Goal: Information Seeking & Learning: Learn about a topic

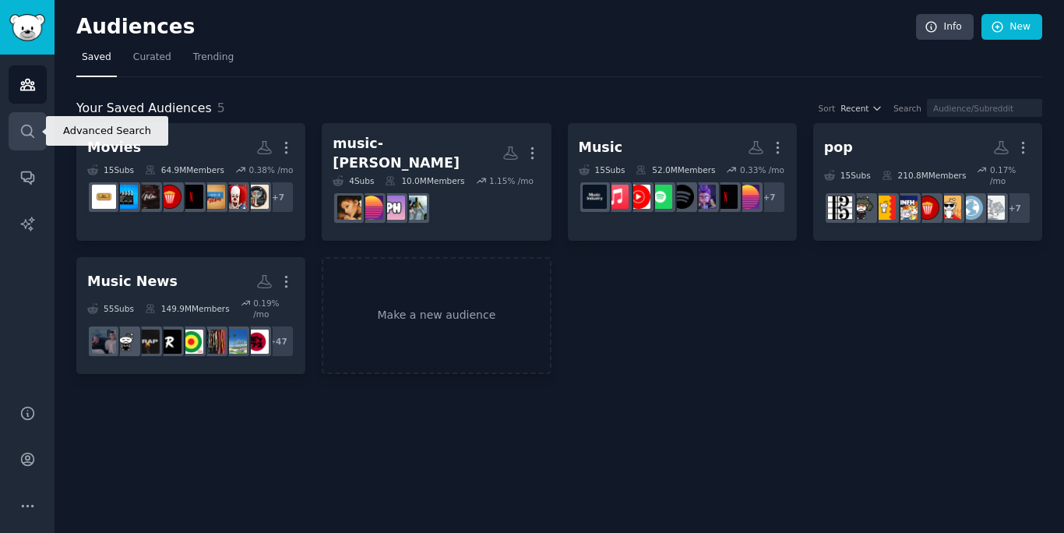
click at [24, 132] on icon "Sidebar" at bounding box center [27, 131] width 16 height 16
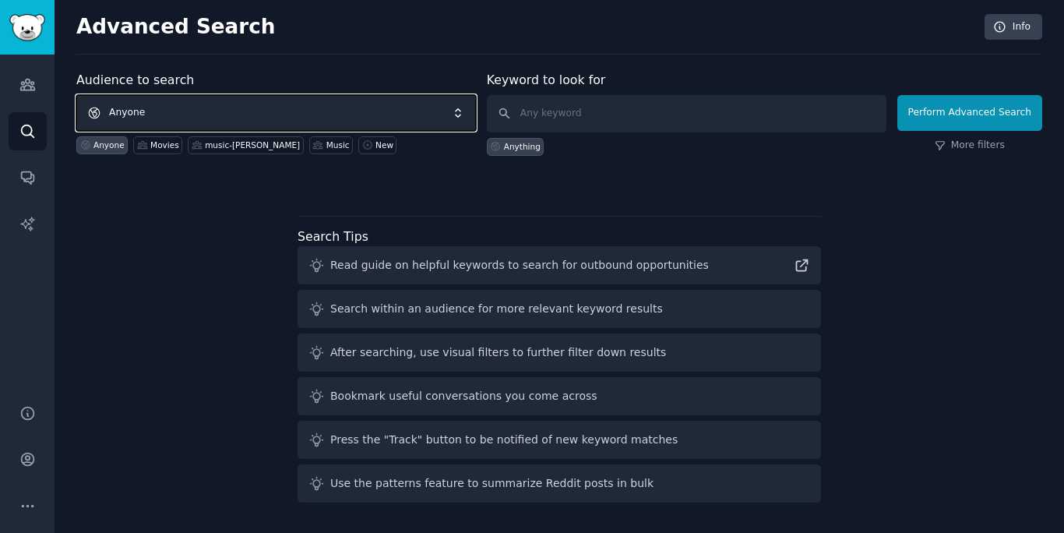
click at [241, 110] on span "Anyone" at bounding box center [275, 113] width 399 height 36
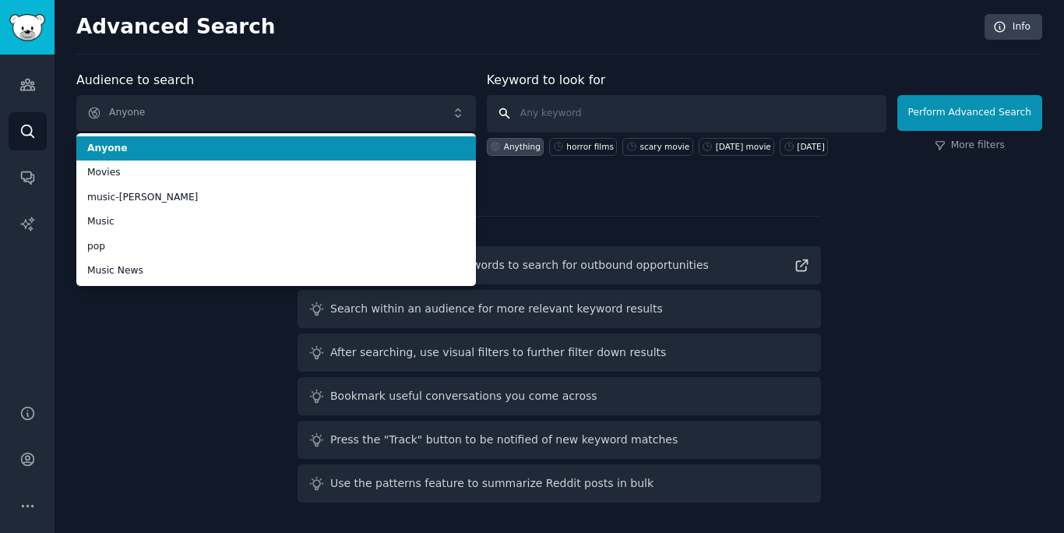
click at [740, 118] on input "text" at bounding box center [686, 113] width 399 height 37
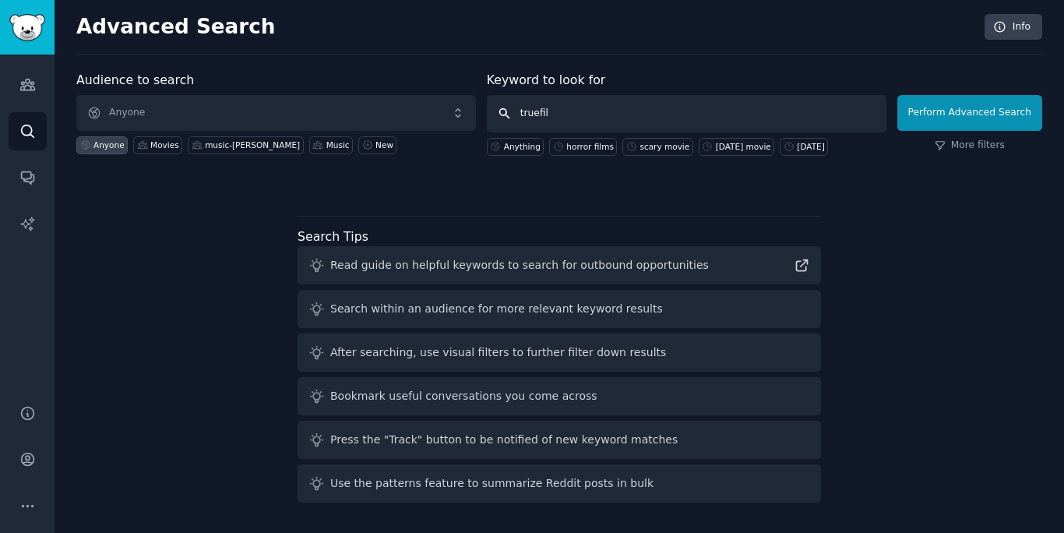
type input "truefilm"
click button "Perform Advanced Search" at bounding box center [969, 113] width 145 height 36
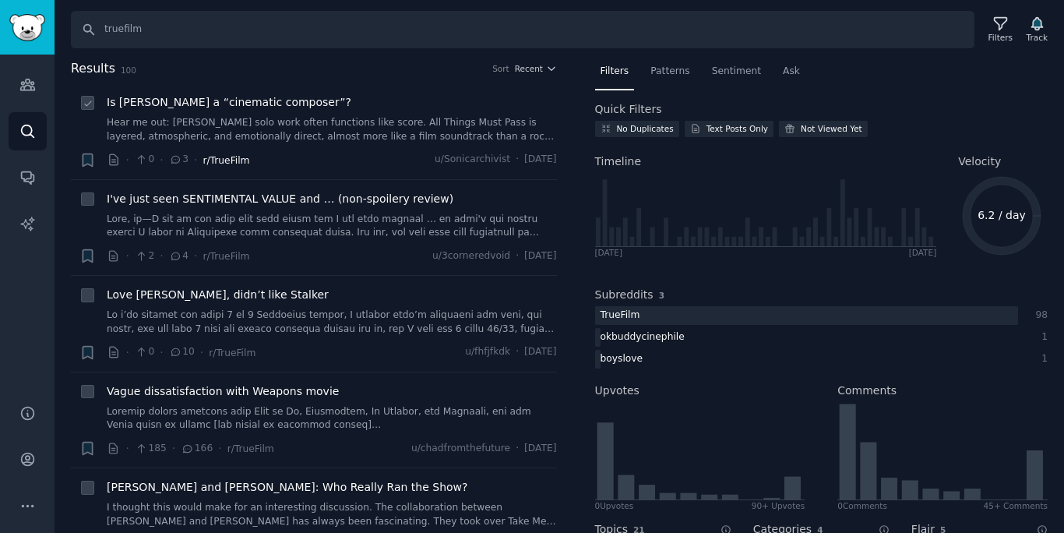
click at [239, 160] on span "r/TrueFilm" at bounding box center [225, 160] width 47 height 11
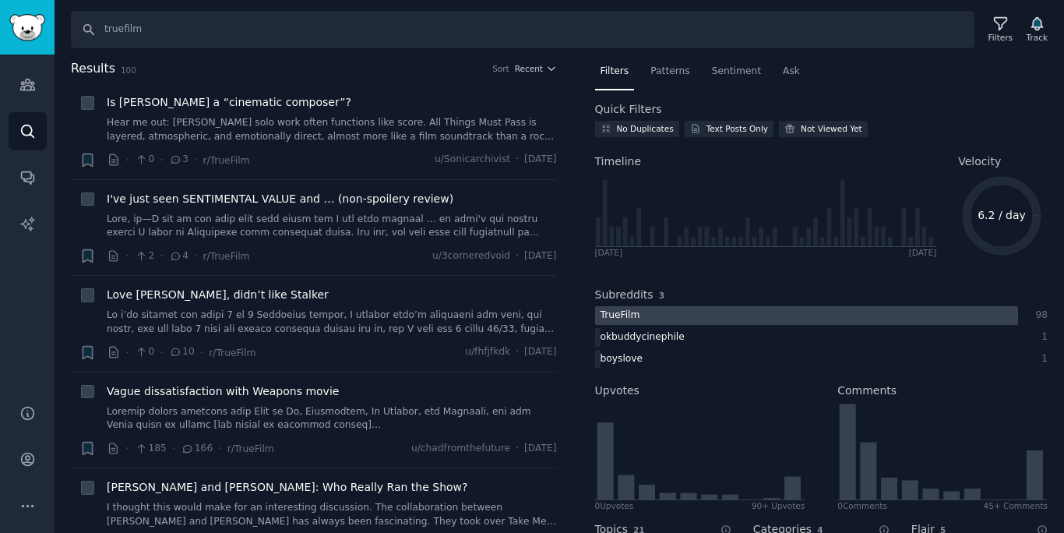
click at [639, 315] on div "TrueFilm" at bounding box center [620, 315] width 51 height 19
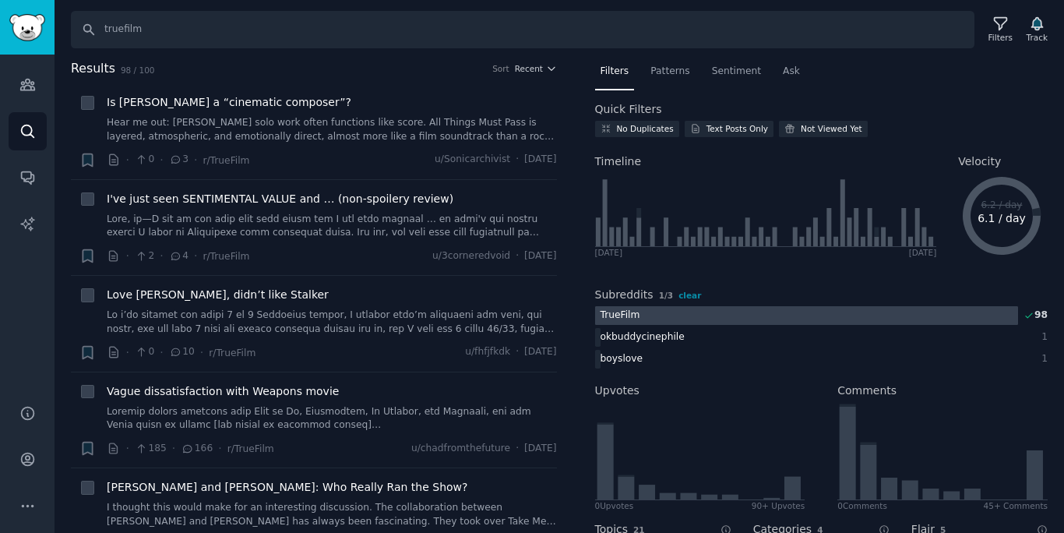
click at [611, 317] on div "TrueFilm" at bounding box center [620, 315] width 51 height 19
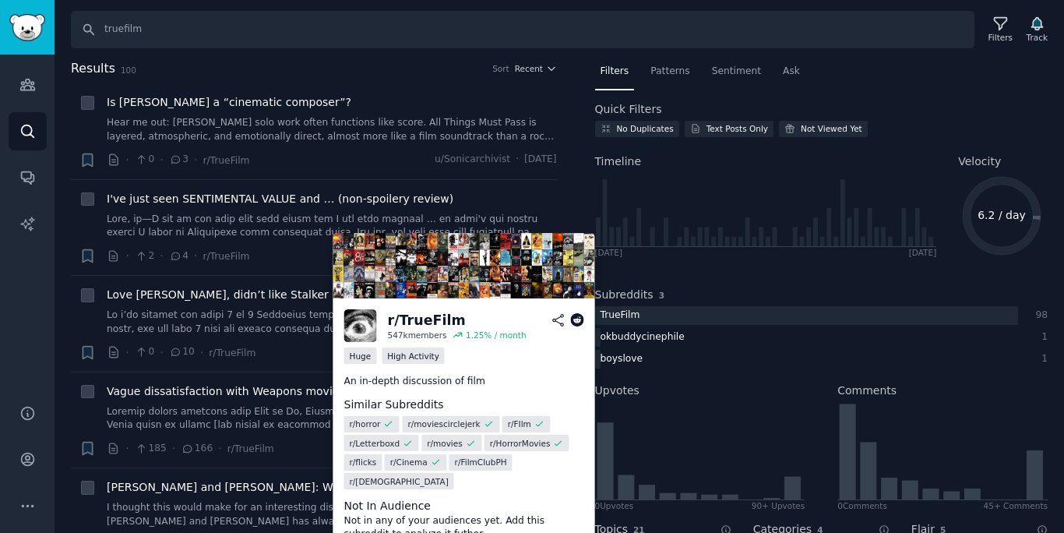
click at [442, 324] on div "r/ TrueFilm" at bounding box center [427, 320] width 78 height 19
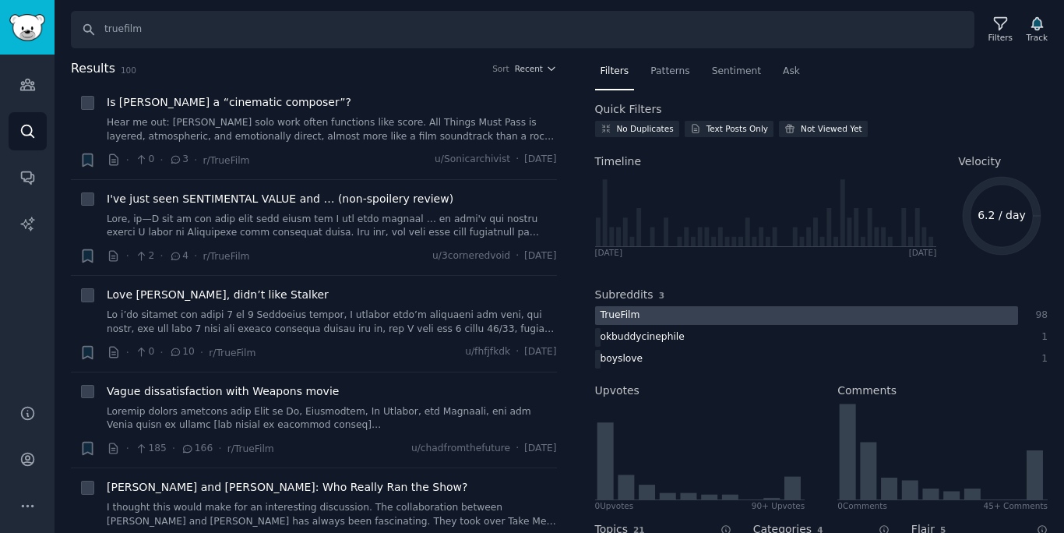
click at [631, 315] on div "TrueFilm" at bounding box center [620, 315] width 51 height 19
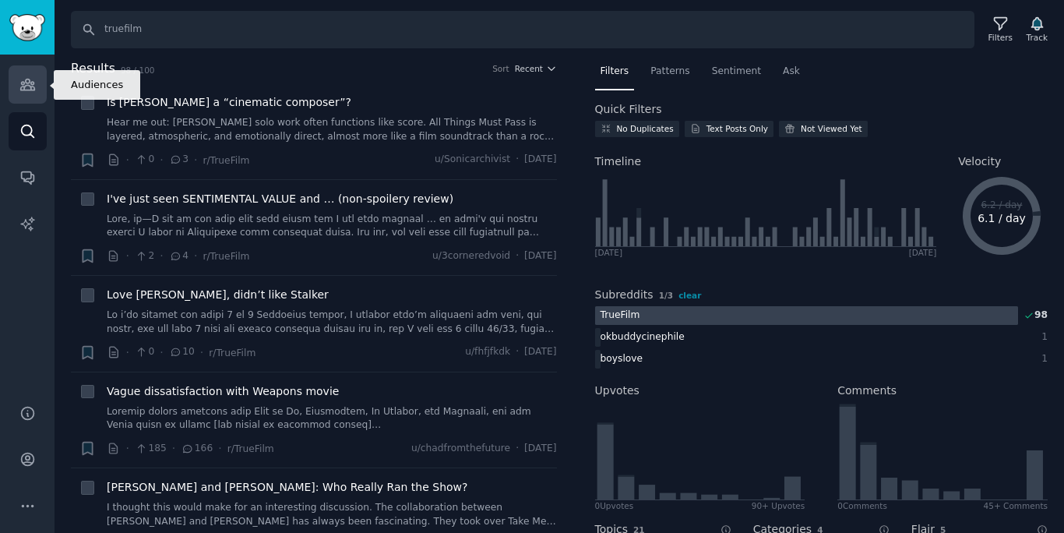
click at [25, 81] on icon "Sidebar" at bounding box center [27, 84] width 14 height 11
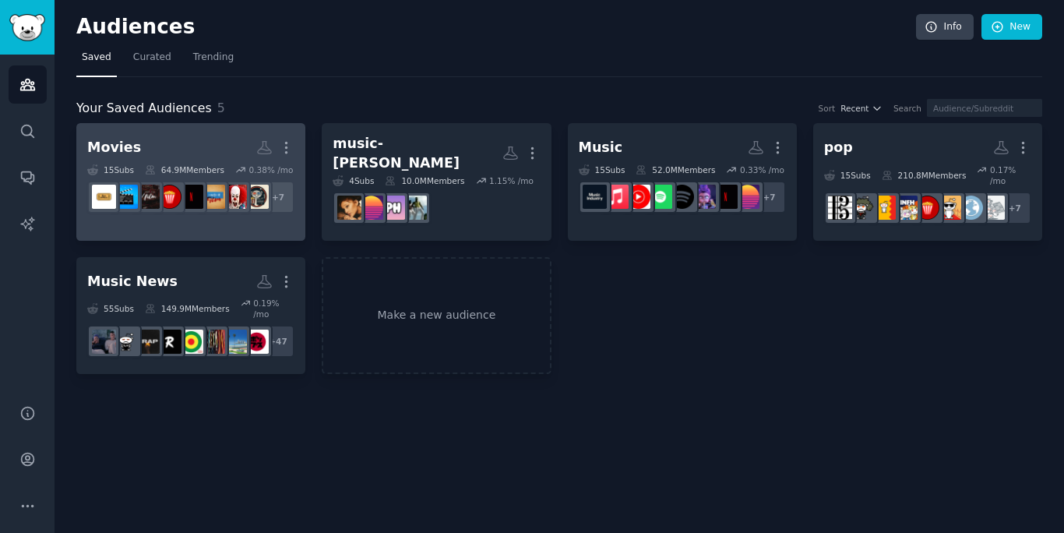
click at [172, 125] on link "Movies More 15 Sub s 64.9M Members 0.38 % /mo r/FIlm + 7" at bounding box center [190, 182] width 229 height 118
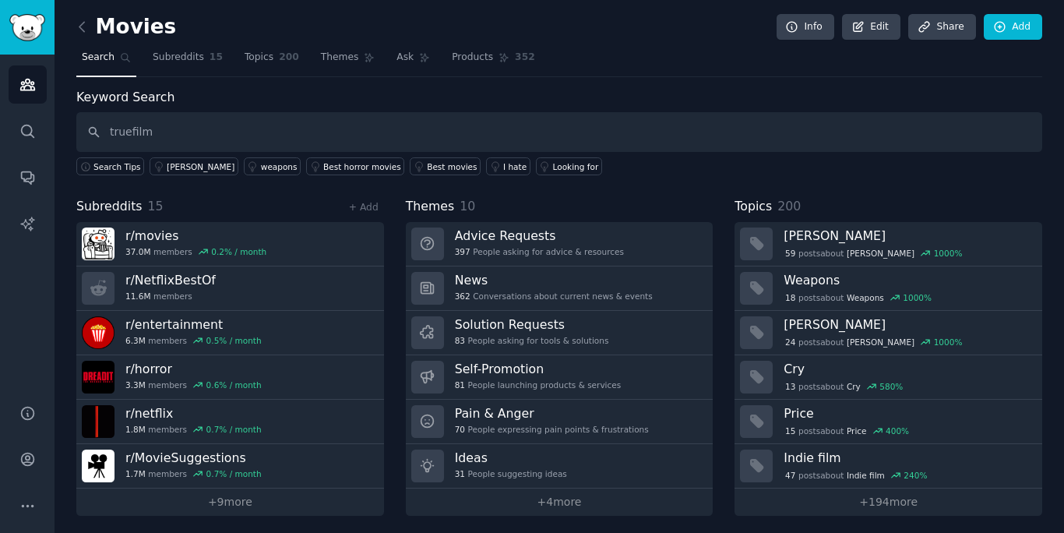
type input "truefilm"
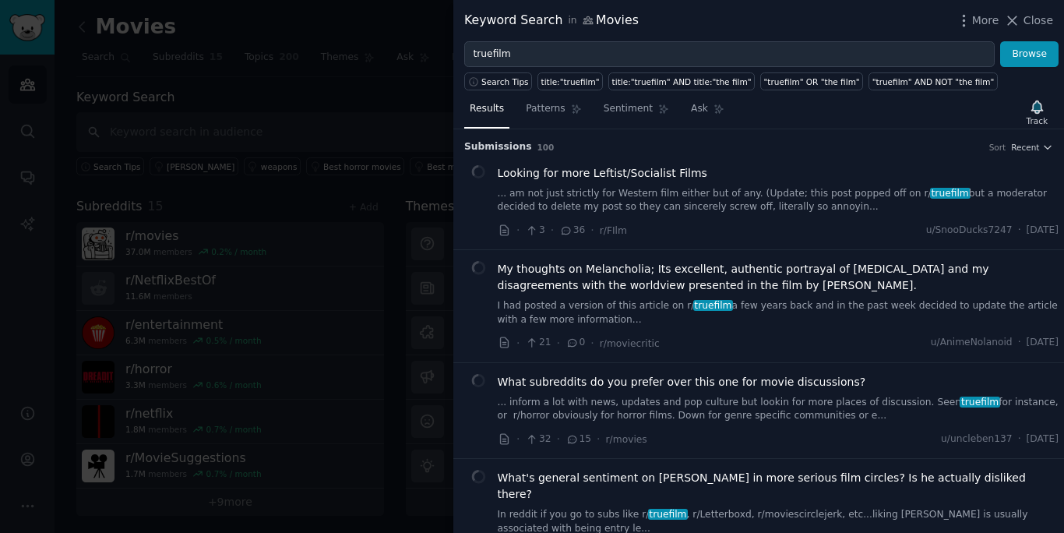
click at [233, 505] on div at bounding box center [532, 266] width 1064 height 533
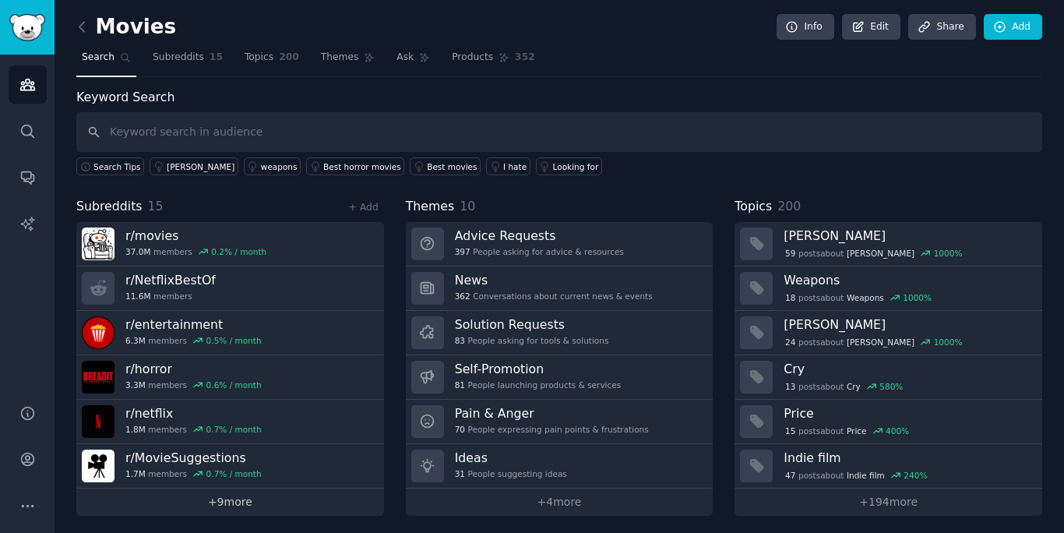
click at [235, 503] on link "+ 9 more" at bounding box center [230, 501] width 308 height 27
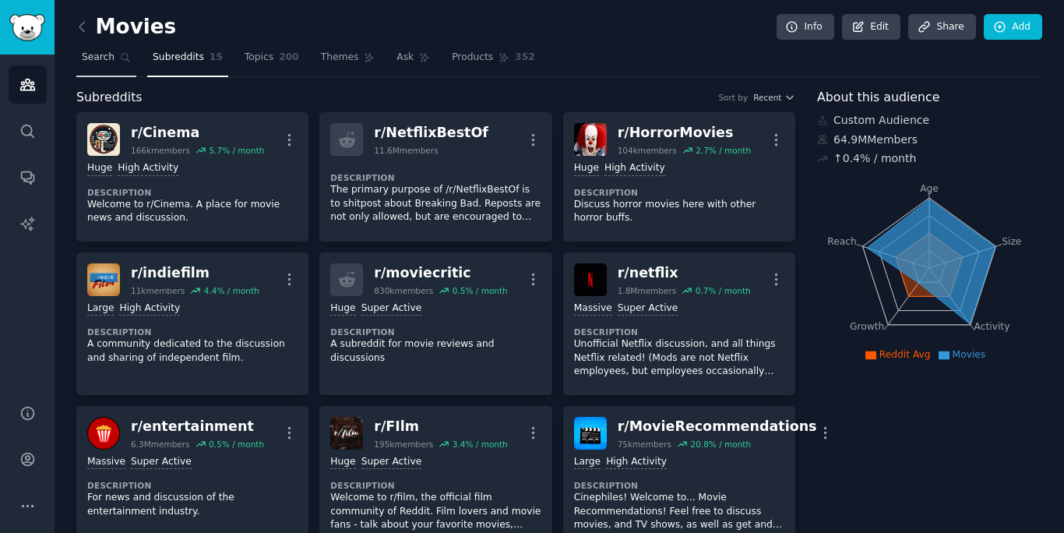
click at [116, 58] on link "Search" at bounding box center [106, 61] width 60 height 32
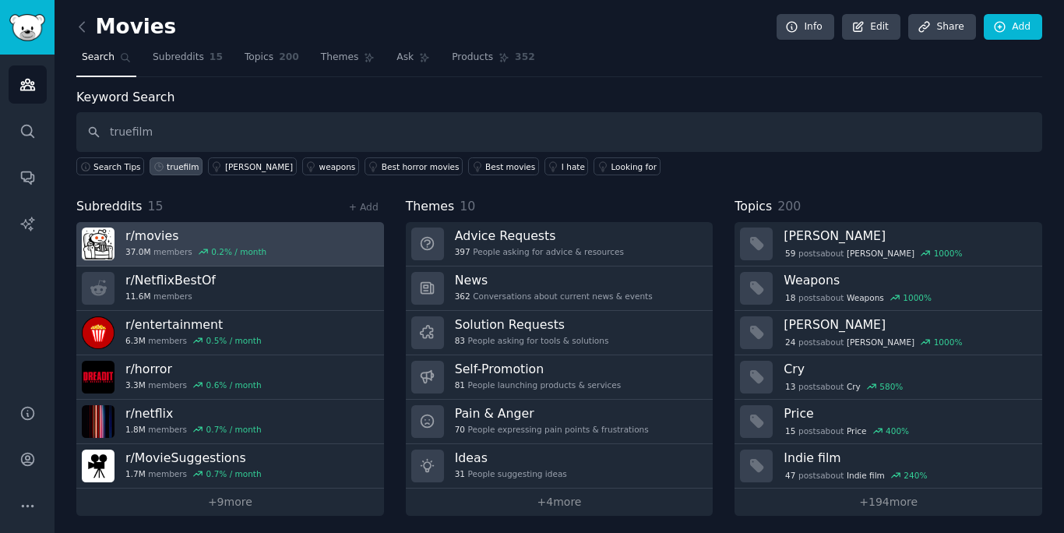
scroll to position [4, 0]
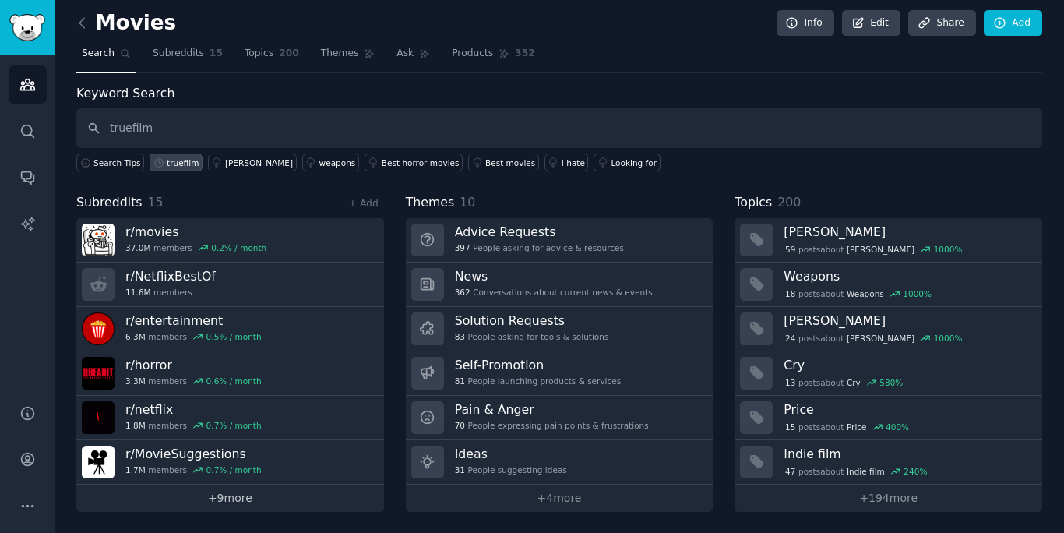
type input "truefilm"
click at [272, 498] on link "+ 9 more" at bounding box center [230, 497] width 308 height 27
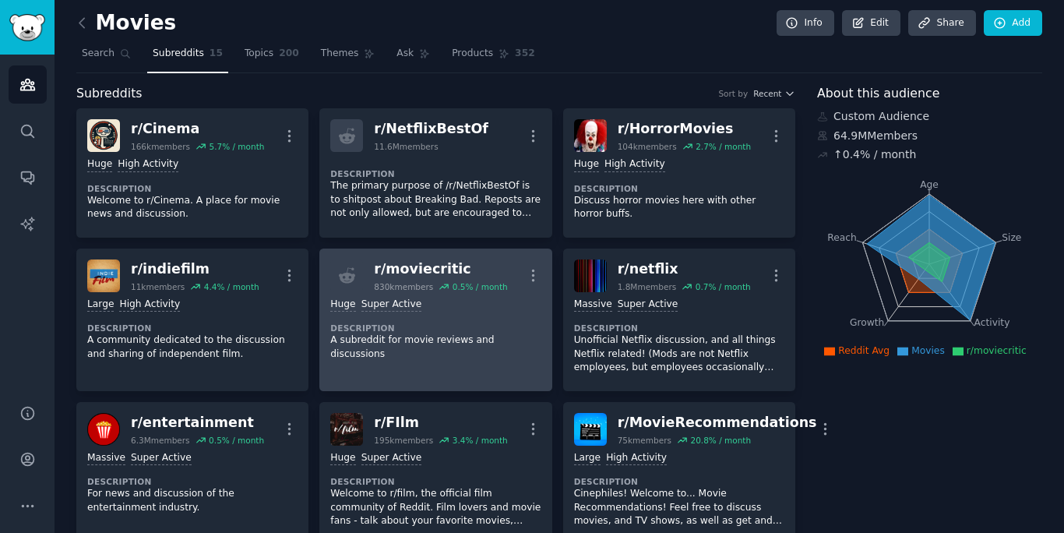
scroll to position [14, 0]
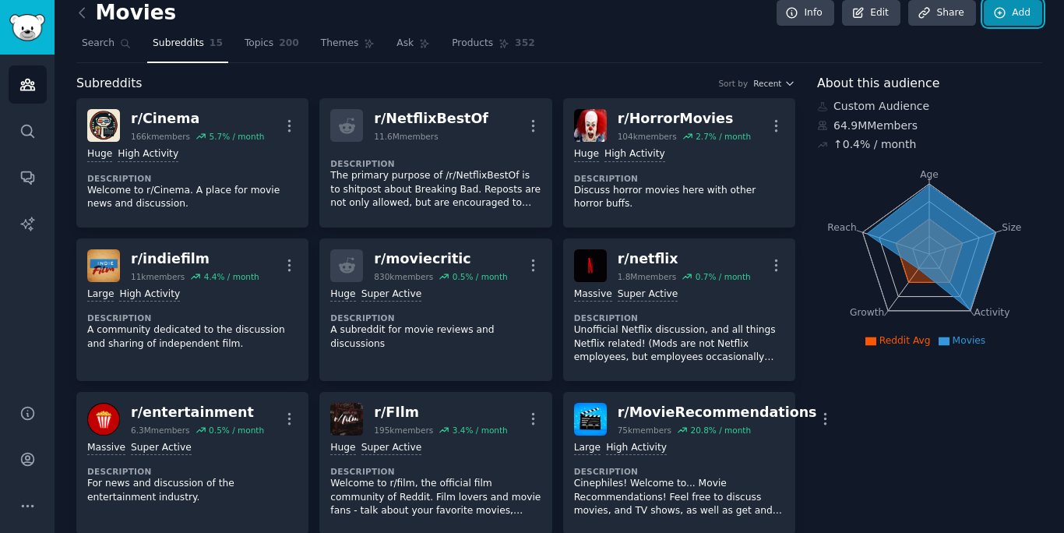
click at [1017, 15] on link "Add" at bounding box center [1013, 13] width 58 height 26
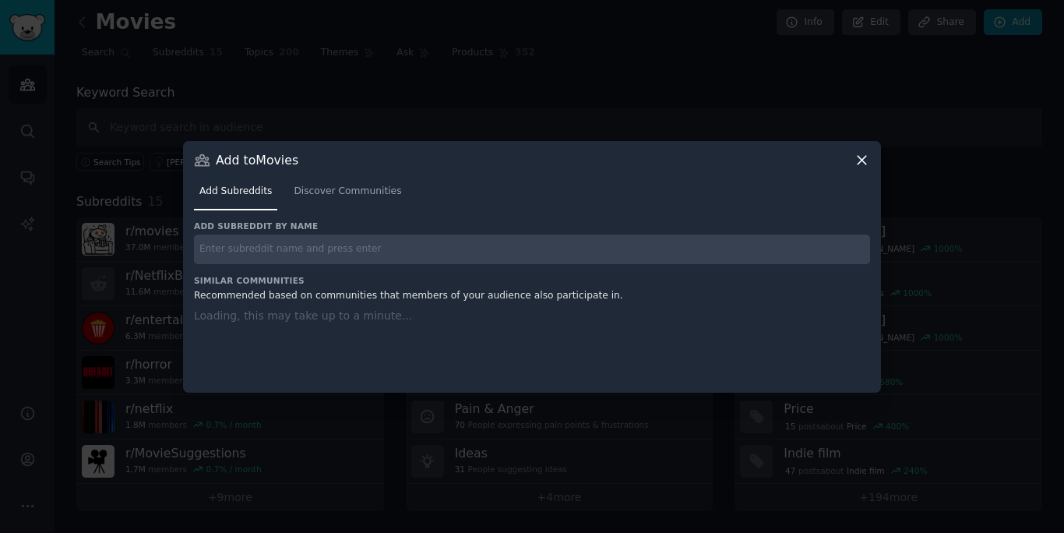
scroll to position [4, 0]
click at [304, 251] on input "text" at bounding box center [532, 249] width 676 height 30
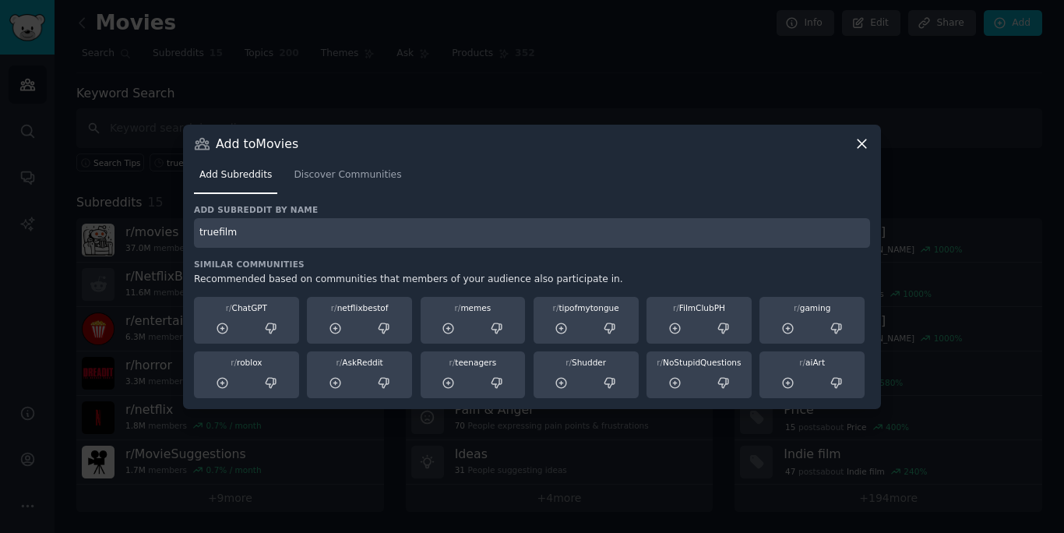
type input "truefilm"
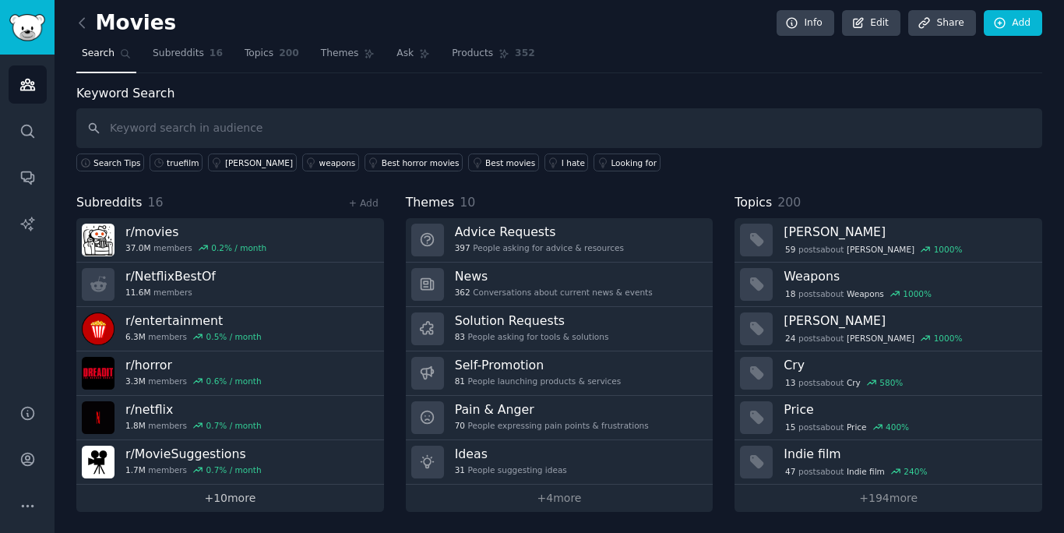
click at [238, 502] on link "+ 10 more" at bounding box center [230, 497] width 308 height 27
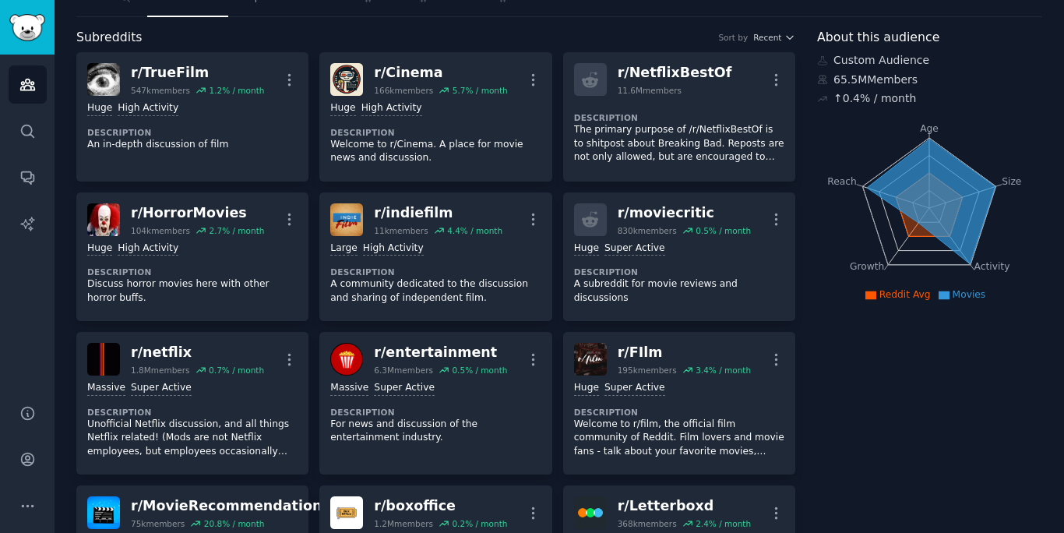
scroll to position [93, 0]
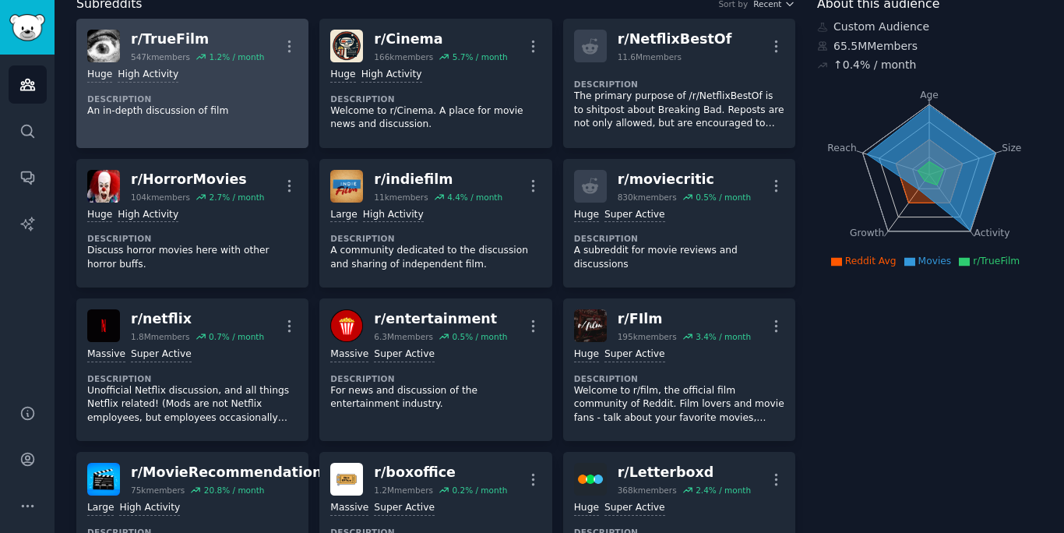
click at [193, 55] on div "547k members 1.2 % / month" at bounding box center [197, 56] width 133 height 11
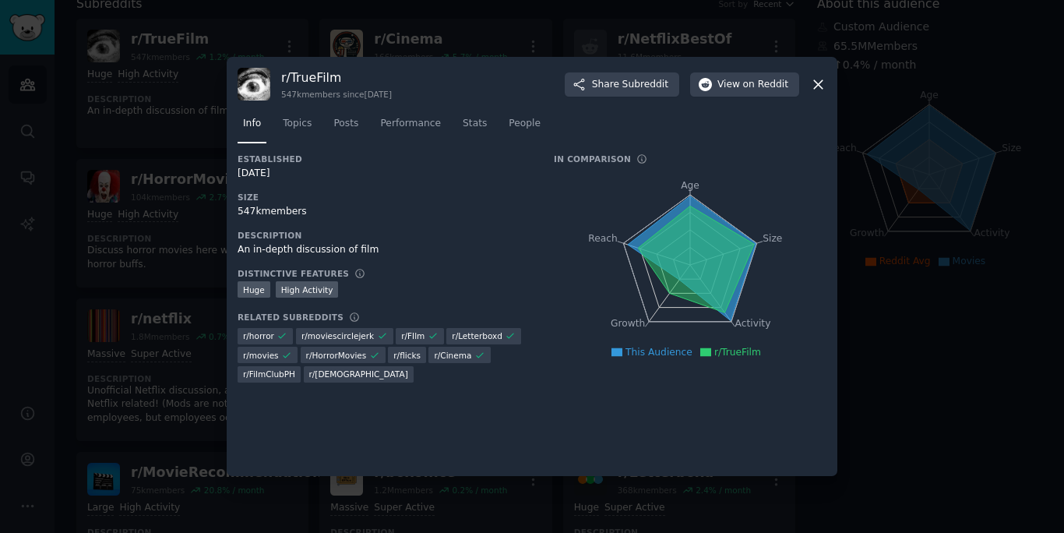
click at [251, 209] on div "547k members" at bounding box center [385, 212] width 294 height 14
click at [301, 125] on span "Topics" at bounding box center [297, 124] width 29 height 14
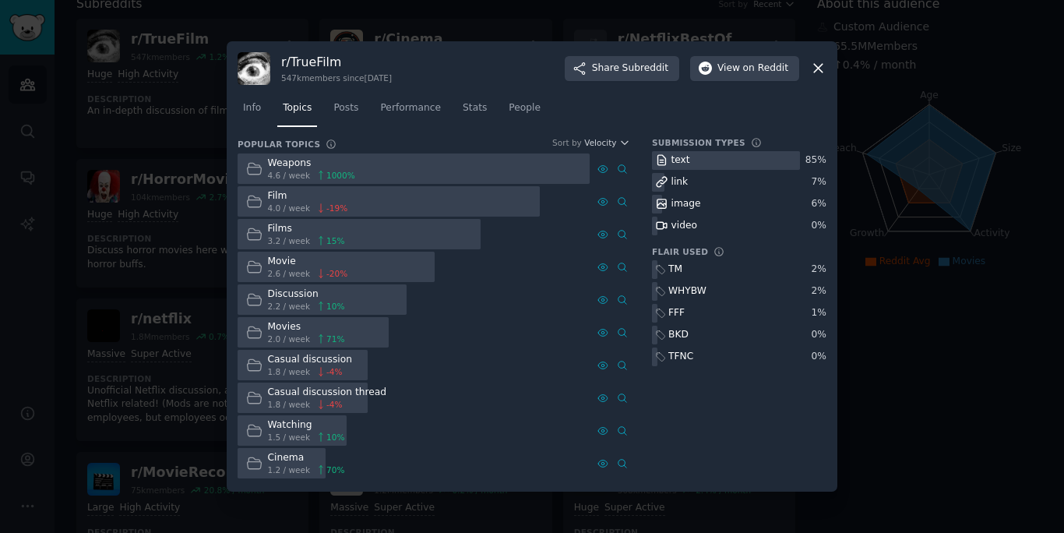
click at [810, 159] on div "85 %" at bounding box center [815, 160] width 21 height 14
click at [812, 165] on div "85 %" at bounding box center [815, 160] width 21 height 14
drag, startPoint x: 825, startPoint y: 157, endPoint x: 807, endPoint y: 157, distance: 18.7
click at [807, 157] on div "85 %" at bounding box center [815, 160] width 21 height 14
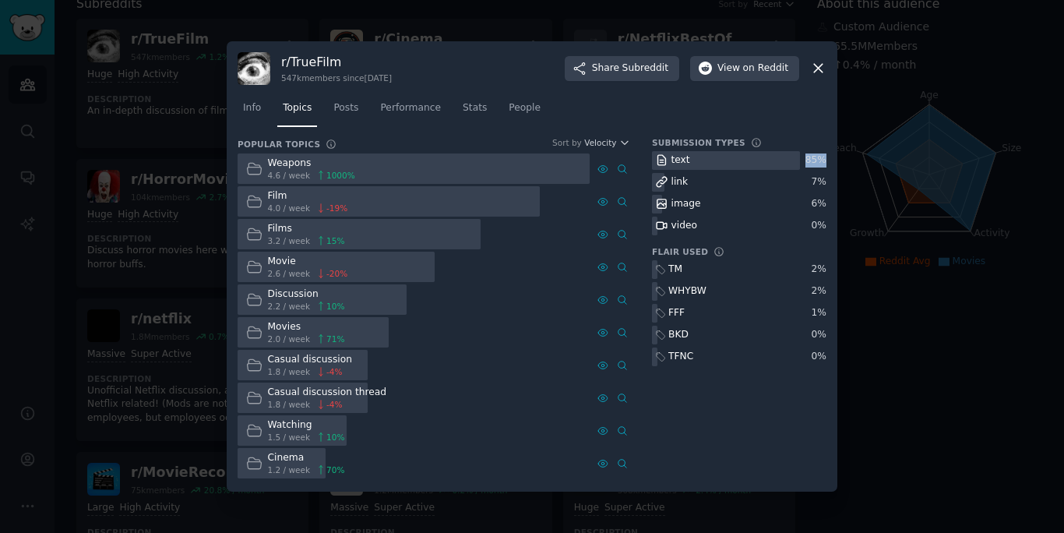
copy div "85 %"
click at [165, 230] on div at bounding box center [532, 266] width 1064 height 533
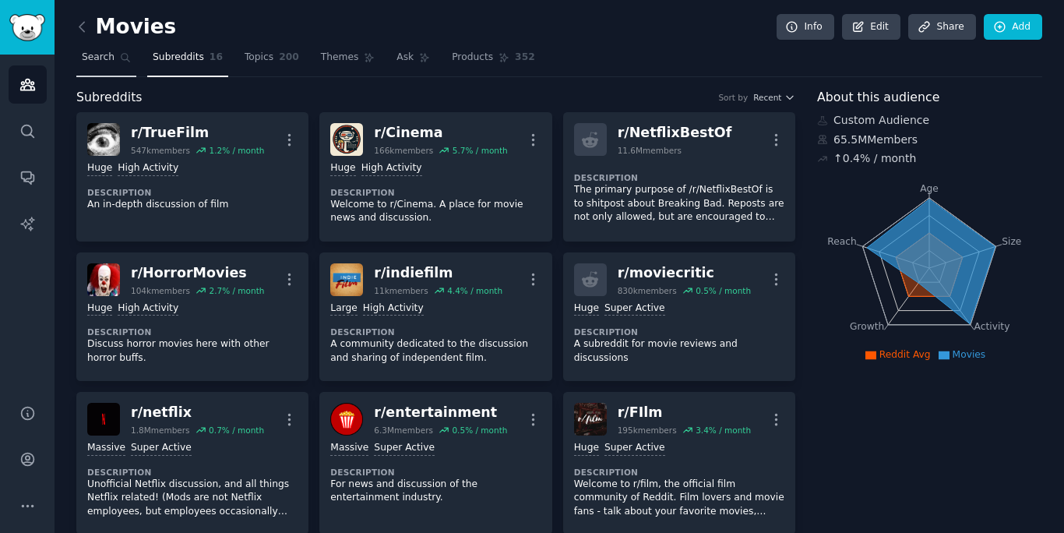
click at [114, 68] on link "Search" at bounding box center [106, 61] width 60 height 32
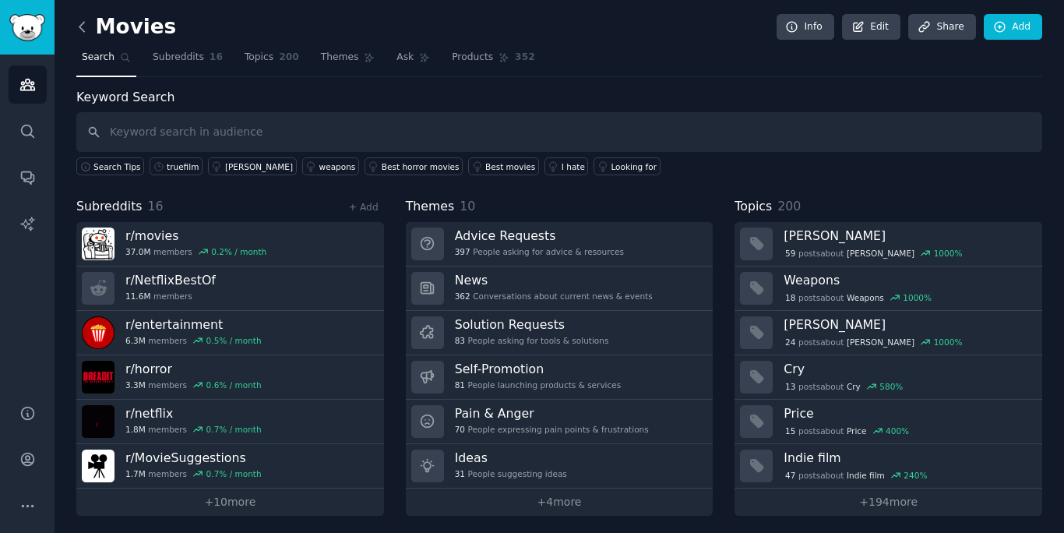
click at [84, 26] on icon at bounding box center [82, 27] width 16 height 16
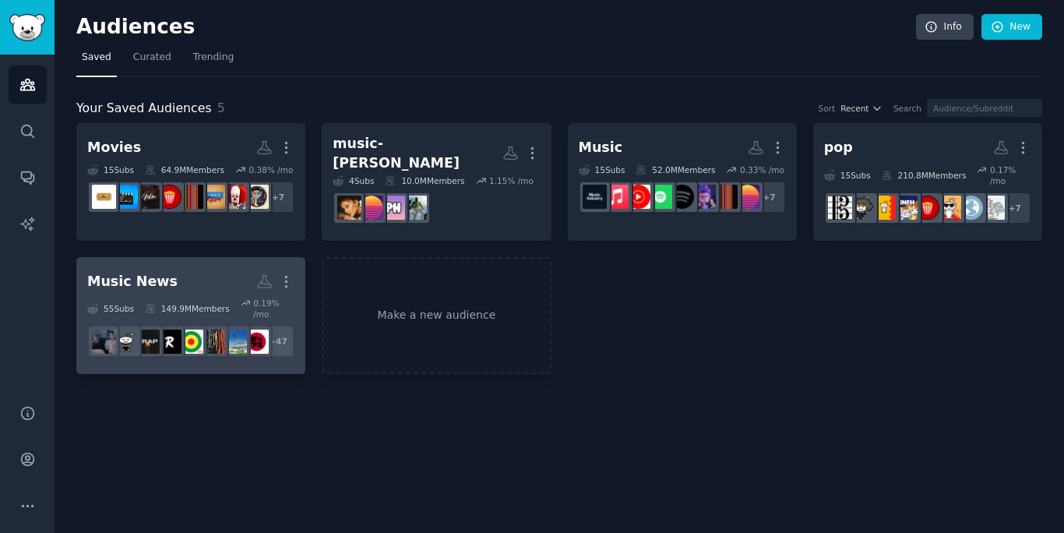
click at [203, 269] on h2 "Music News More" at bounding box center [190, 281] width 207 height 27
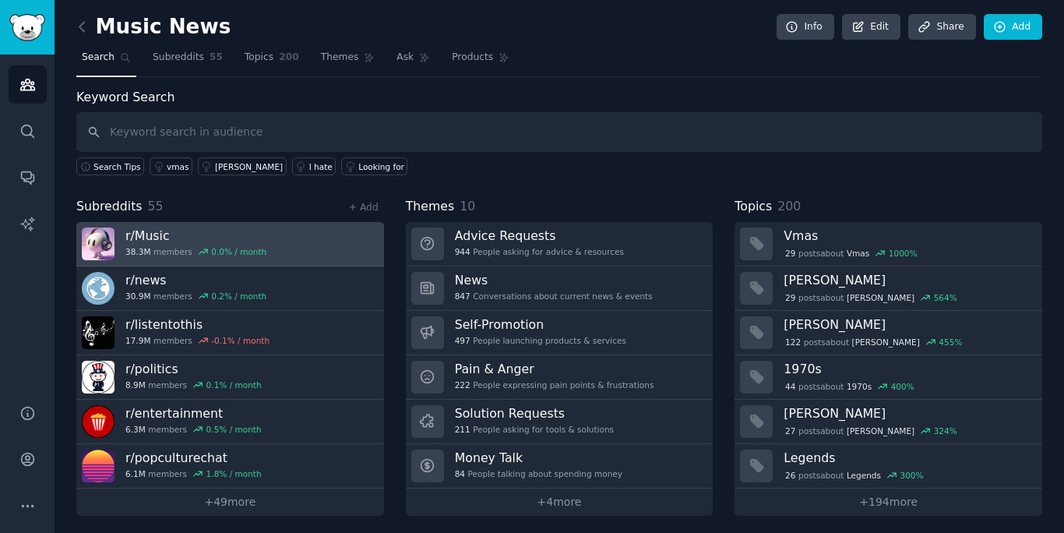
click at [243, 238] on h3 "r/ Music" at bounding box center [195, 235] width 141 height 16
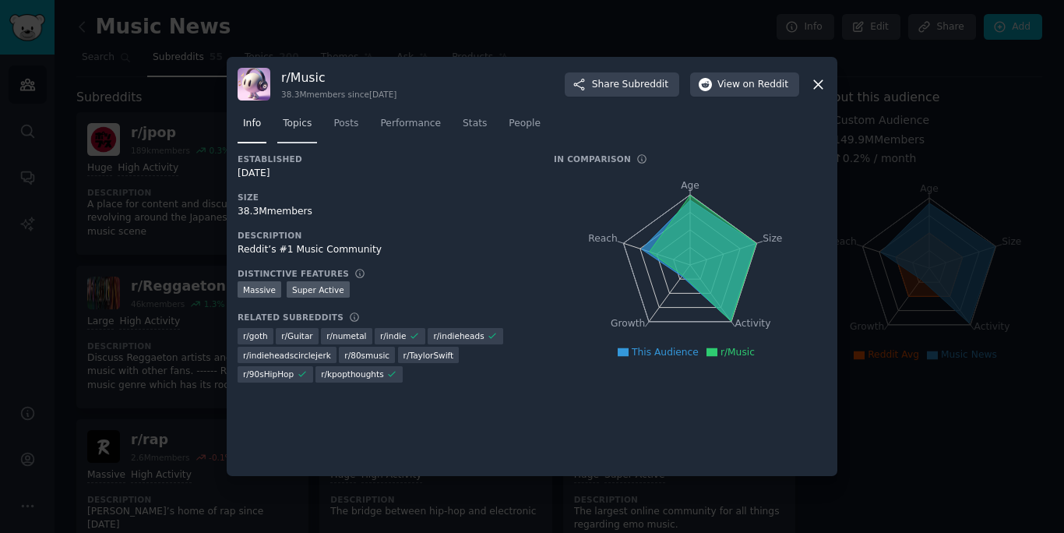
click at [297, 122] on span "Topics" at bounding box center [297, 124] width 29 height 14
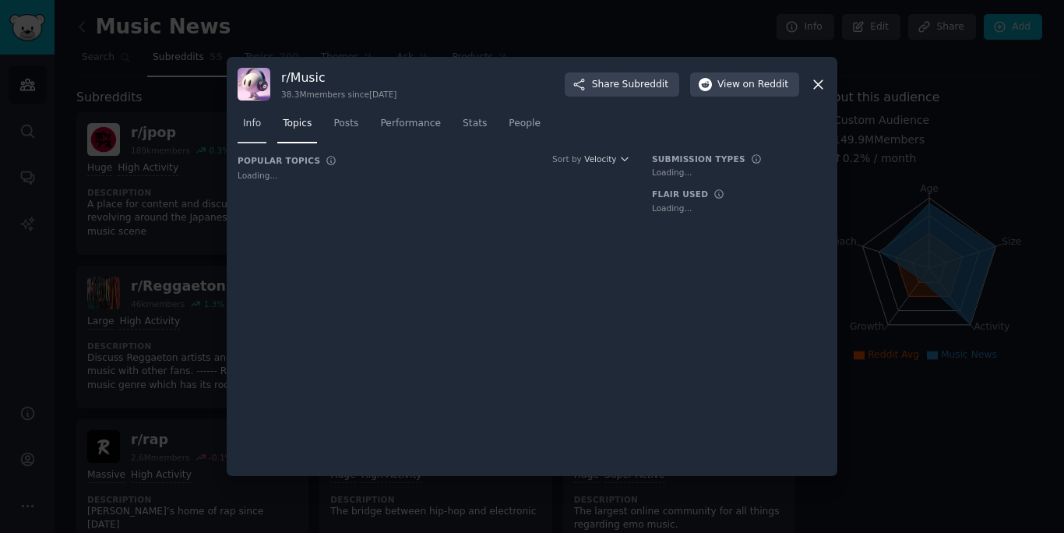
click at [257, 130] on span "Info" at bounding box center [252, 124] width 18 height 14
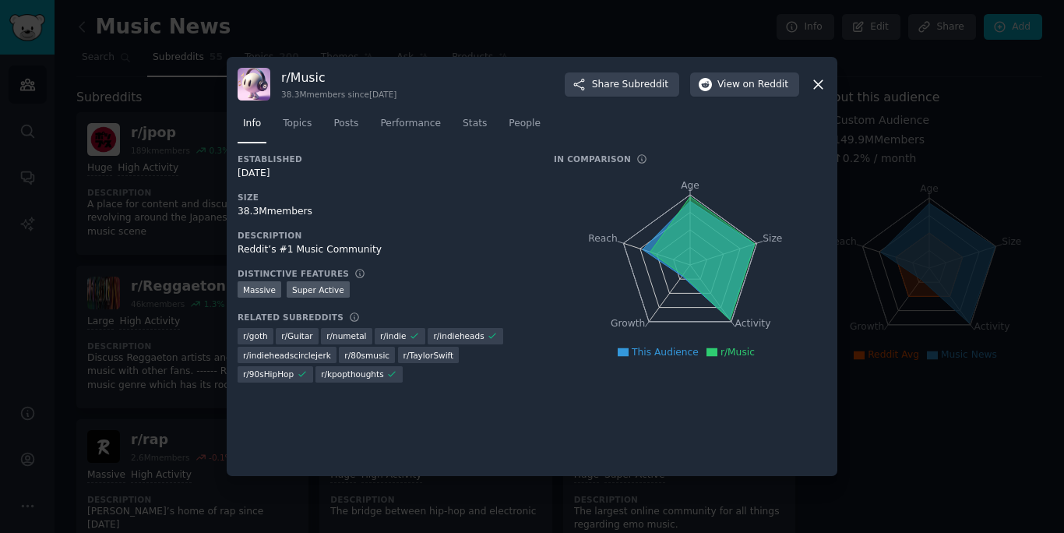
click at [316, 210] on div "38.3M members" at bounding box center [385, 212] width 294 height 14
drag, startPoint x: 271, startPoint y: 214, endPoint x: 239, endPoint y: 212, distance: 32.0
click at [240, 213] on div "38.3M members" at bounding box center [385, 212] width 294 height 14
copy div "38.3M"
click at [304, 129] on span "Topics" at bounding box center [297, 124] width 29 height 14
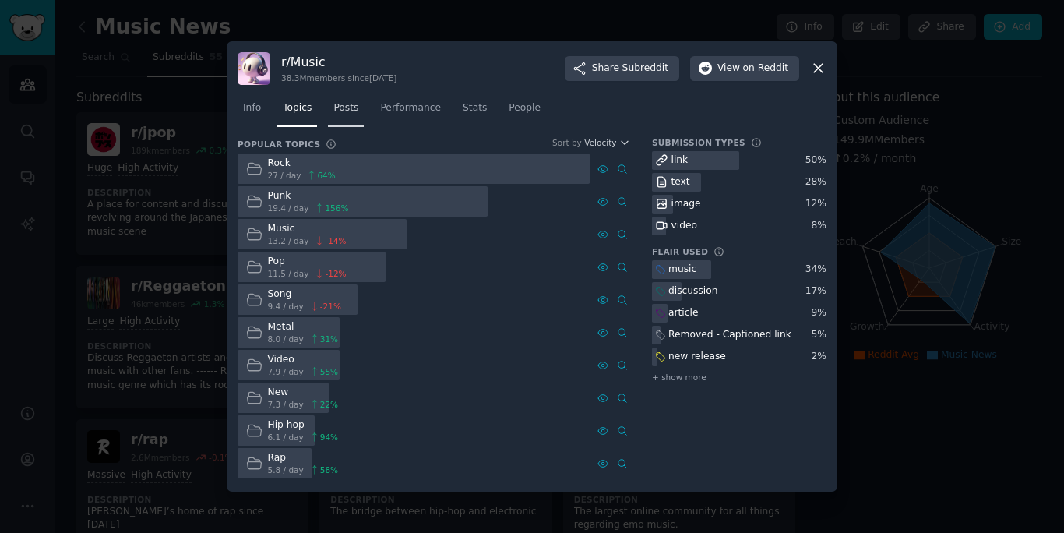
click at [343, 104] on span "Posts" at bounding box center [345, 108] width 25 height 14
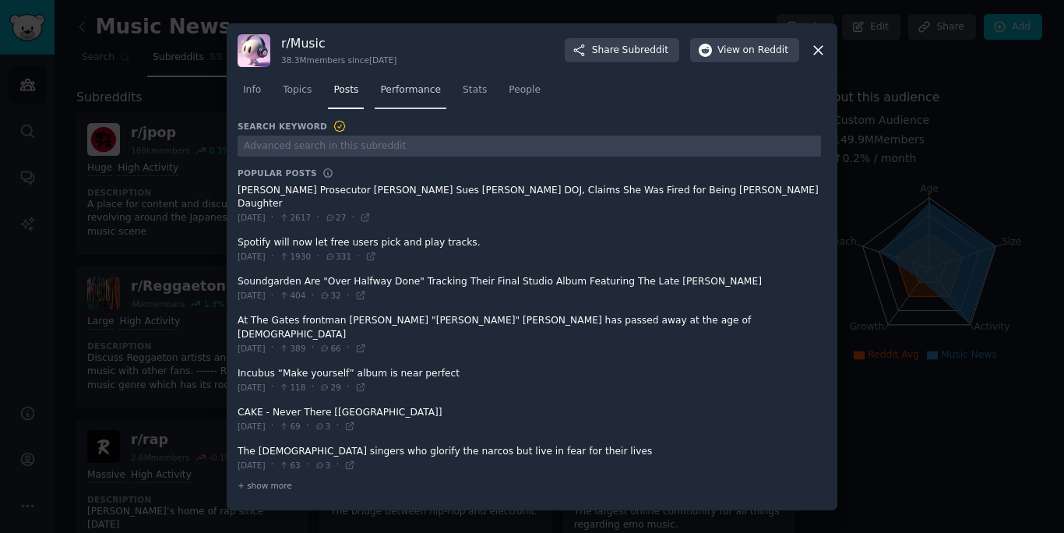
click at [412, 97] on span "Performance" at bounding box center [410, 90] width 61 height 14
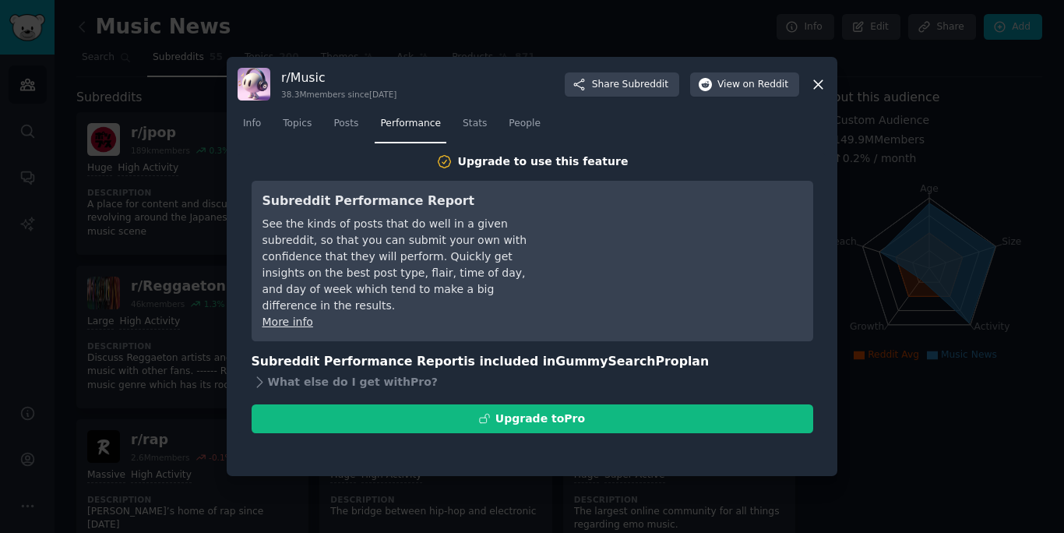
click at [456, 125] on nav "Info Topics Posts Performance Stats People" at bounding box center [532, 127] width 589 height 32
click at [466, 125] on span "Stats" at bounding box center [475, 124] width 24 height 14
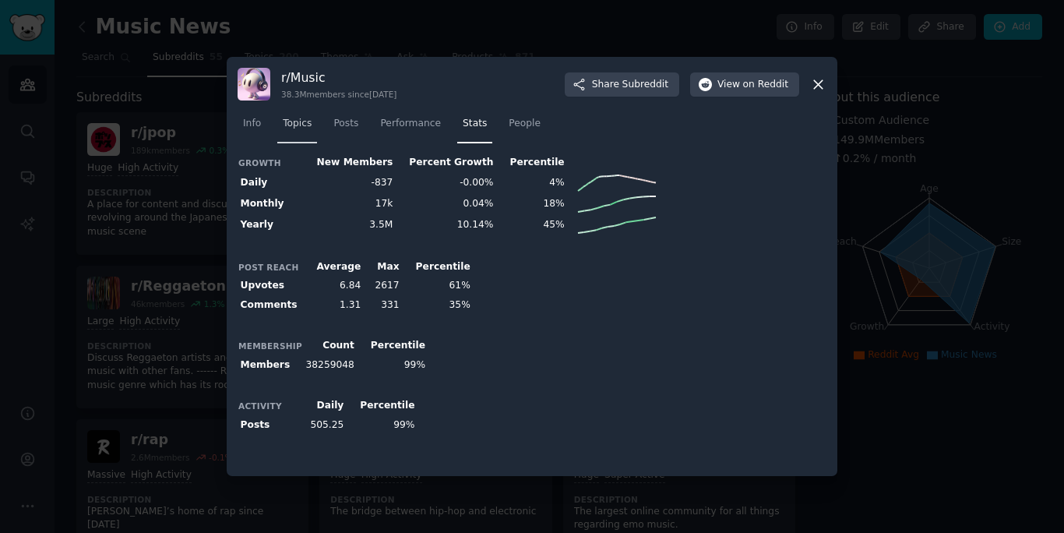
click at [299, 118] on span "Topics" at bounding box center [297, 124] width 29 height 14
